Goal: Information Seeking & Learning: Learn about a topic

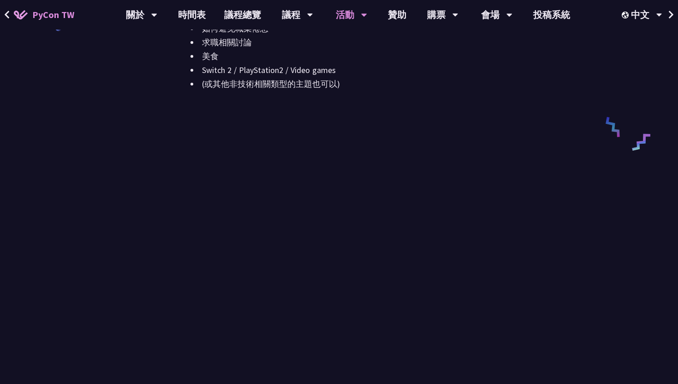
scroll to position [1234, 0]
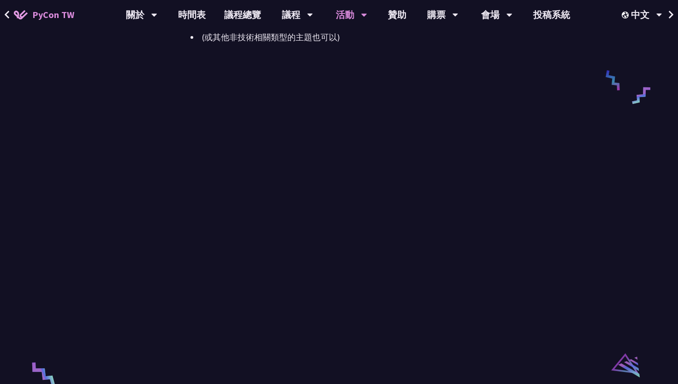
scroll to position [1278, 0]
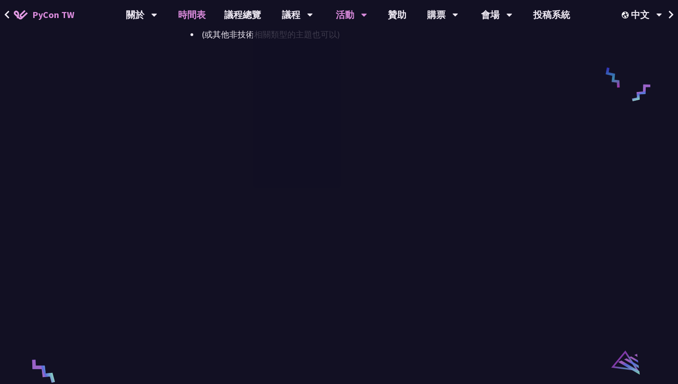
click at [180, 17] on link "時間表" at bounding box center [192, 15] width 46 height 30
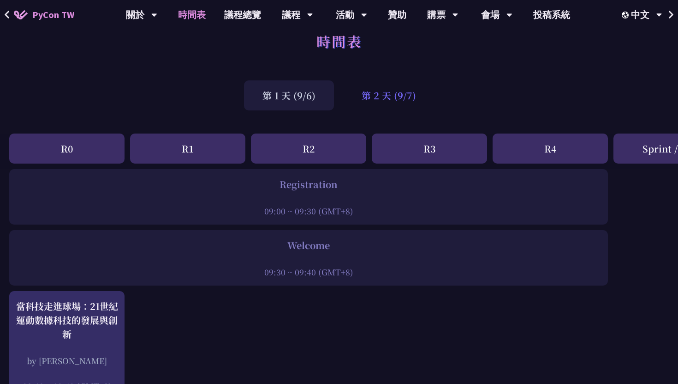
click at [402, 83] on div "第 2 天 (9/7)" at bounding box center [388, 95] width 91 height 30
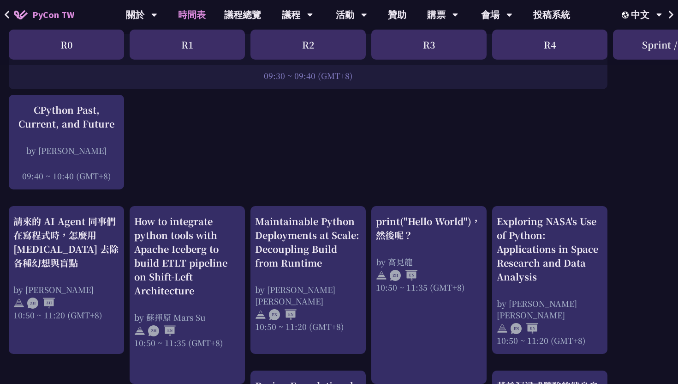
scroll to position [0, 0]
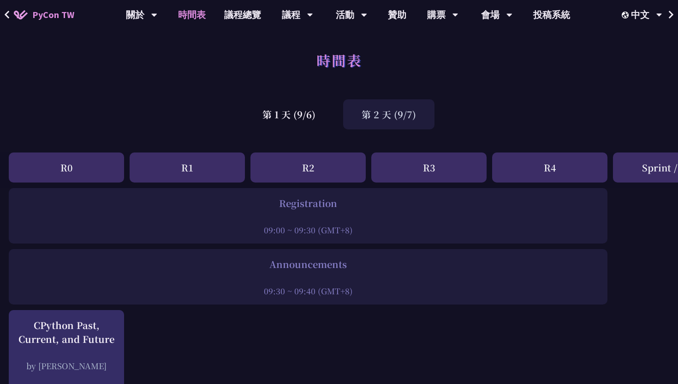
click at [378, 121] on div "第 2 天 (9/7)" at bounding box center [388, 114] width 91 height 30
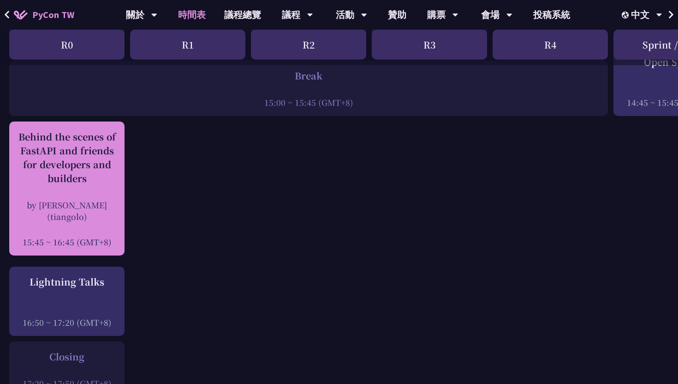
scroll to position [1169, 0]
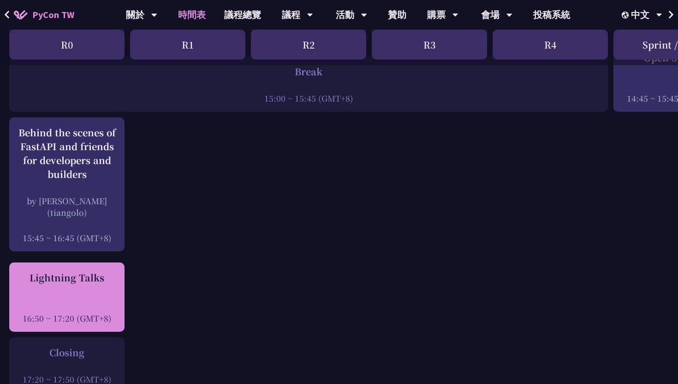
click at [108, 281] on div "Lightning Talks 16:50 ~ 17:20 (GMT+8)" at bounding box center [67, 296] width 106 height 53
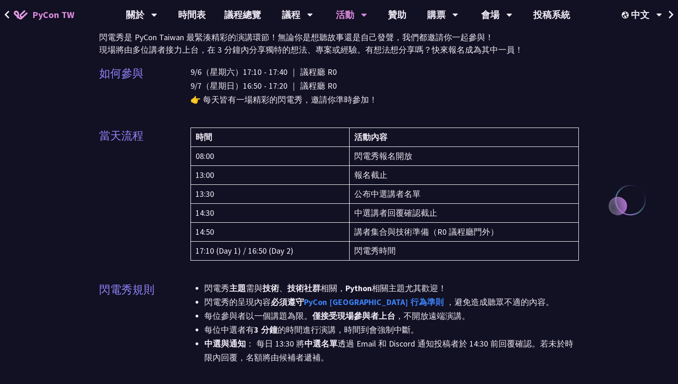
scroll to position [66, 0]
click at [419, 154] on td "閃電秀報名開放" at bounding box center [464, 155] width 229 height 19
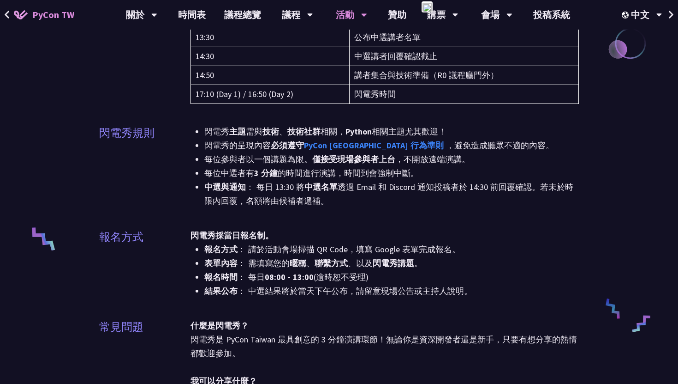
scroll to position [226, 0]
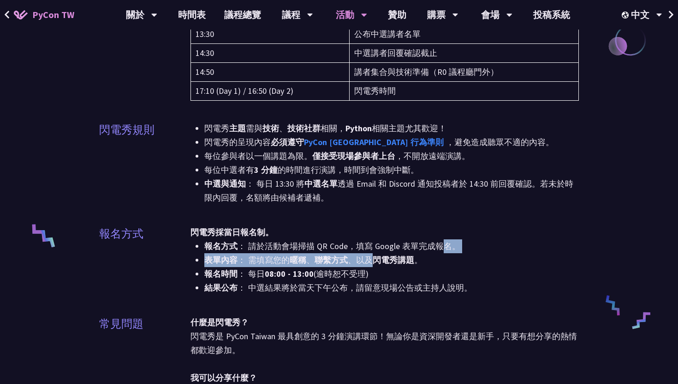
drag, startPoint x: 375, startPoint y: 260, endPoint x: 442, endPoint y: 252, distance: 67.8
click at [442, 252] on ul "報名方式 ： 請於活動會場掃描 QR Code，填寫 Google 表單完成報名。 表單內容 ： 需填寫您的 暱稱 、 聯繫方式 、以及 閃電秀講題 。 報名…" at bounding box center [385, 266] width 389 height 55
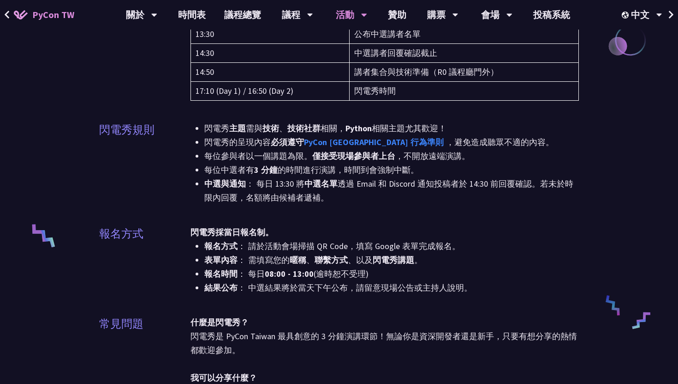
click at [450, 210] on div "閃電秀 主題 需與 技術 、 技術社群 相關， Python 相關主題尤其歡迎！ 閃電秀的呈現內容 必須遵守 PyCon [GEOGRAPHIC_DATA] …" at bounding box center [385, 168] width 389 height 95
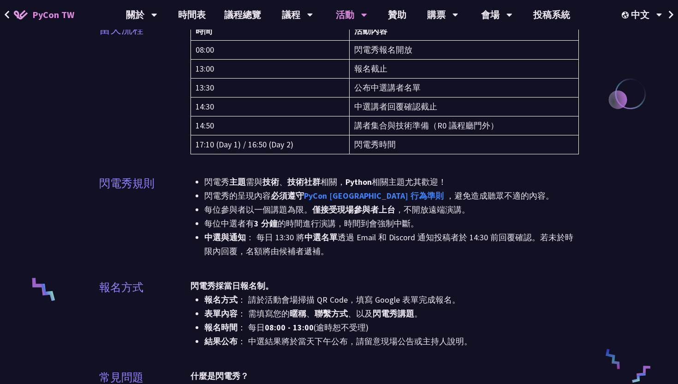
scroll to position [180, 0]
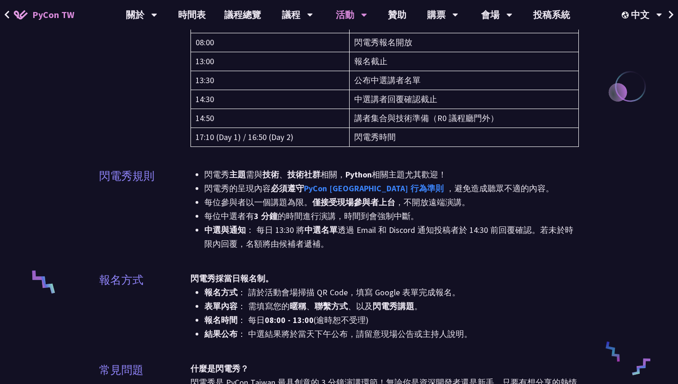
click at [267, 321] on strong "08:00 - 13:00" at bounding box center [289, 319] width 49 height 11
drag, startPoint x: 267, startPoint y: 321, endPoint x: 307, endPoint y: 323, distance: 40.2
click at [307, 323] on strong "08:00 - 13:00" at bounding box center [289, 319] width 49 height 11
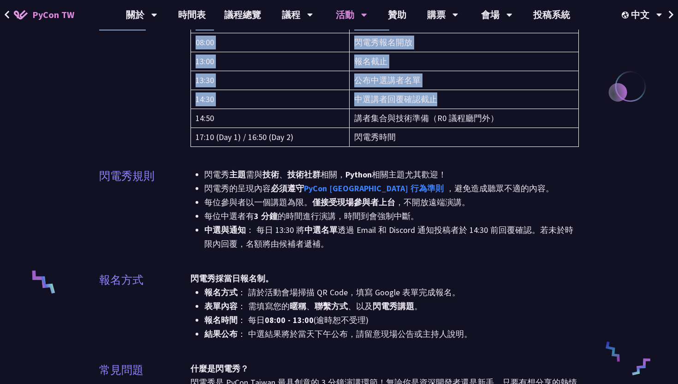
scroll to position [0, 0]
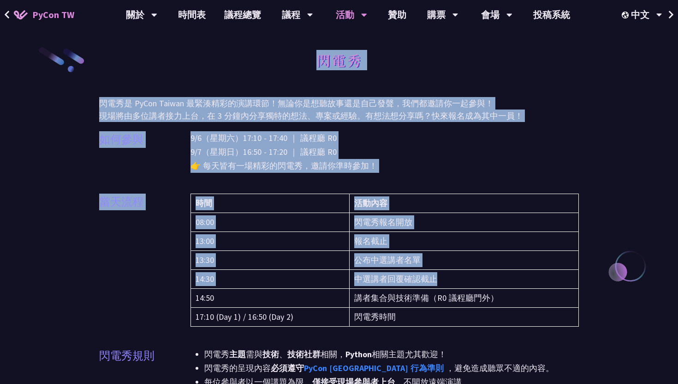
drag, startPoint x: 563, startPoint y: -58, endPoint x: 600, endPoint y: -58, distance: 37.4
click at [547, 47] on div "閃電秀" at bounding box center [339, 70] width 480 height 48
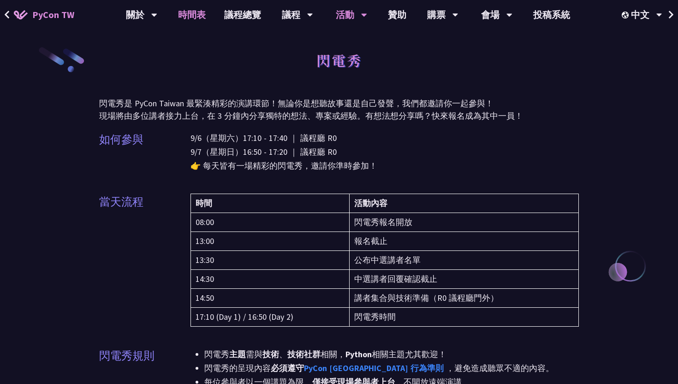
click at [197, 20] on link "時間表" at bounding box center [192, 15] width 46 height 30
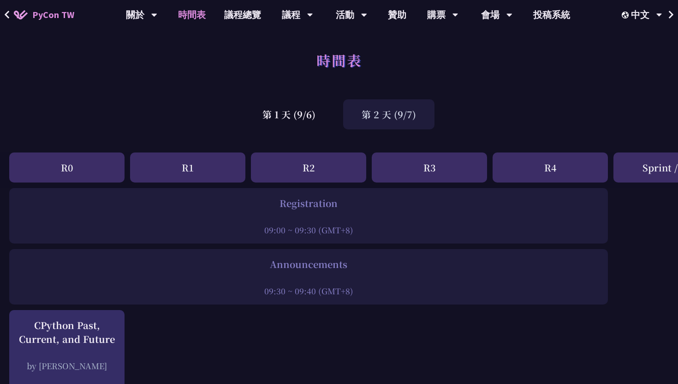
click at [407, 96] on div "第 1 天 (9/6) 第 2 天 (9/7)" at bounding box center [339, 114] width 678 height 39
click at [405, 106] on div "第 2 天 (9/7)" at bounding box center [388, 114] width 91 height 30
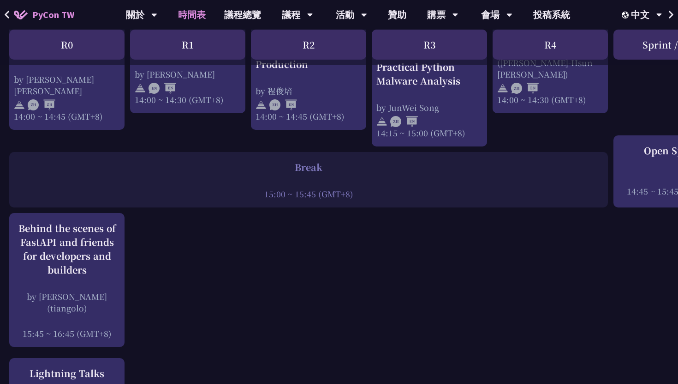
scroll to position [1075, 0]
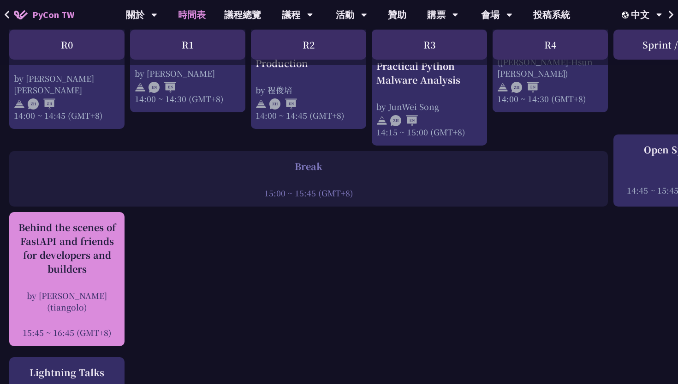
click at [82, 246] on div "Behind the scenes of FastAPI and friends for developers and builders" at bounding box center [67, 247] width 106 height 55
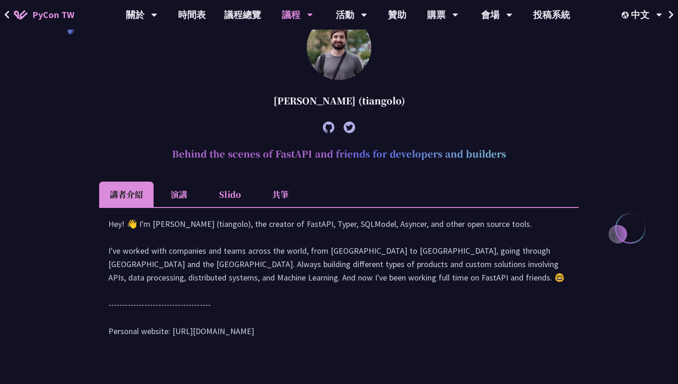
scroll to position [297, 0]
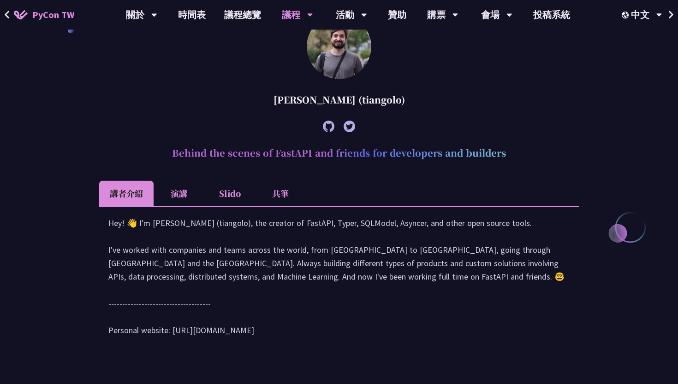
click at [389, 104] on div "[PERSON_NAME] (tiangolo)" at bounding box center [339, 100] width 480 height 28
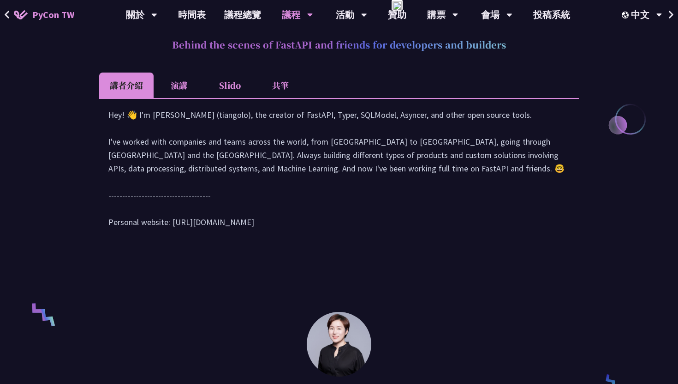
scroll to position [395, 0]
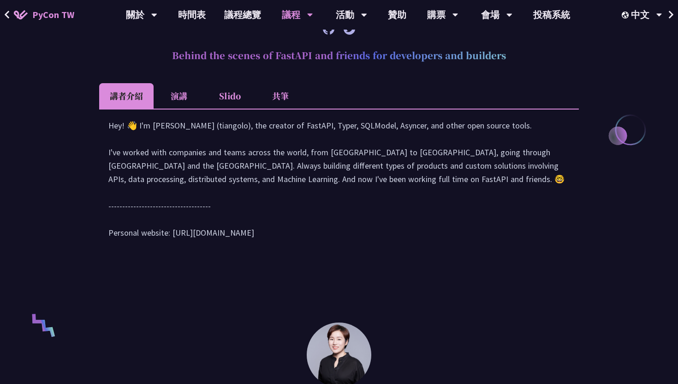
click at [335, 147] on div "Hey! 👋 I'm [PERSON_NAME] (tiangolo), the creator of FastAPI, Typer, SQLModel, A…" at bounding box center [339, 184] width 462 height 130
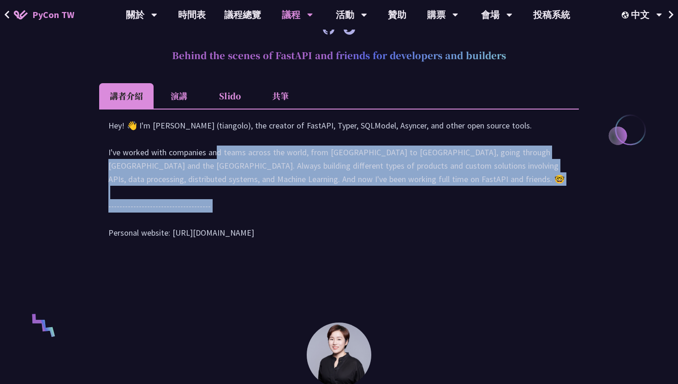
drag, startPoint x: 335, startPoint y: 147, endPoint x: 334, endPoint y: 222, distance: 74.8
click at [334, 222] on div "Hey! 👋 I'm [PERSON_NAME] (tiangolo), the creator of FastAPI, Typer, SQLModel, A…" at bounding box center [339, 184] width 462 height 130
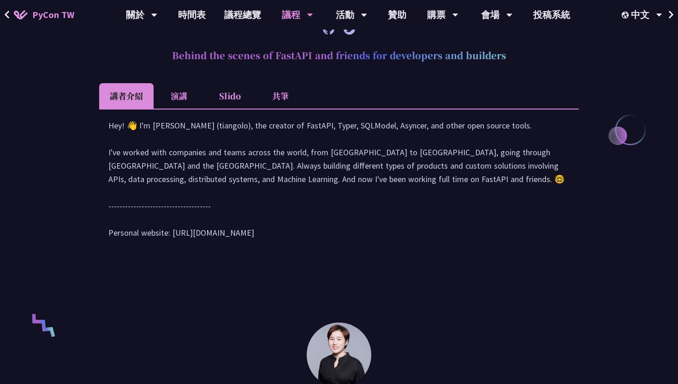
click at [320, 137] on div "Hey! 👋 I'm [PERSON_NAME] (tiangolo), the creator of FastAPI, Typer, SQLModel, A…" at bounding box center [339, 184] width 462 height 130
drag, startPoint x: 320, startPoint y: 137, endPoint x: 402, endPoint y: 137, distance: 82.1
click at [402, 137] on div "Hey! 👋 I'm [PERSON_NAME] (tiangolo), the creator of FastAPI, Typer, SQLModel, A…" at bounding box center [339, 184] width 462 height 130
click at [352, 179] on div "Hey! 👋 I'm [PERSON_NAME] (tiangolo), the creator of FastAPI, Typer, SQLModel, A…" at bounding box center [339, 184] width 462 height 130
click at [320, 140] on div "Hey! 👋 I'm [PERSON_NAME] (tiangolo), the creator of FastAPI, Typer, SQLModel, A…" at bounding box center [339, 184] width 462 height 130
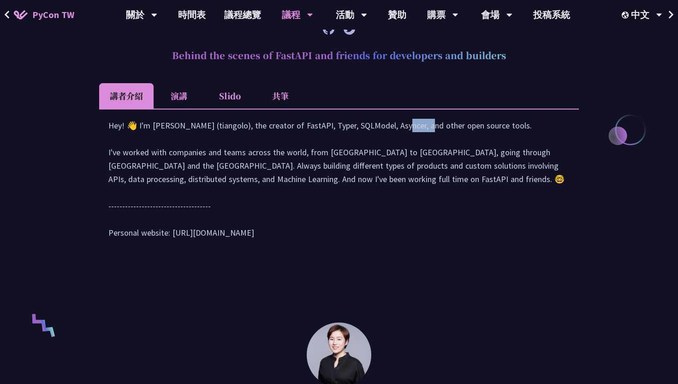
click at [320, 140] on div "Hey! 👋 I'm [PERSON_NAME] (tiangolo), the creator of FastAPI, Typer, SQLModel, A…" at bounding box center [339, 184] width 462 height 130
copy div "astAPI,"
click at [432, 117] on div "Hey! 👋 I'm [PERSON_NAME] (tiangolo), the creator of FastAPI, Typer, SQLModel, A…" at bounding box center [339, 182] width 480 height 149
click at [369, 138] on div "Hey! 👋 I'm [PERSON_NAME] (tiangolo), the creator of FastAPI, Typer, SQLModel, A…" at bounding box center [339, 184] width 462 height 130
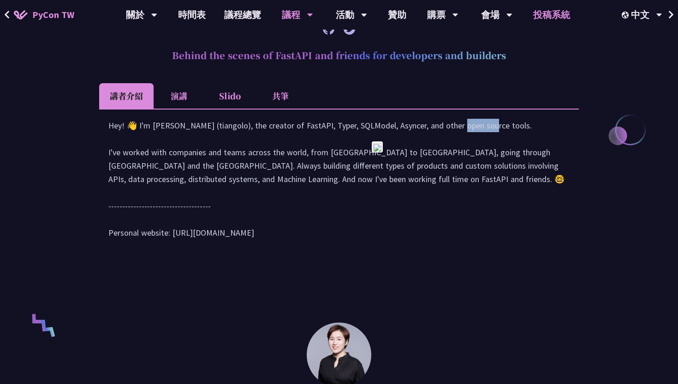
copy div "QLModel,"
